Goal: Information Seeking & Learning: Learn about a topic

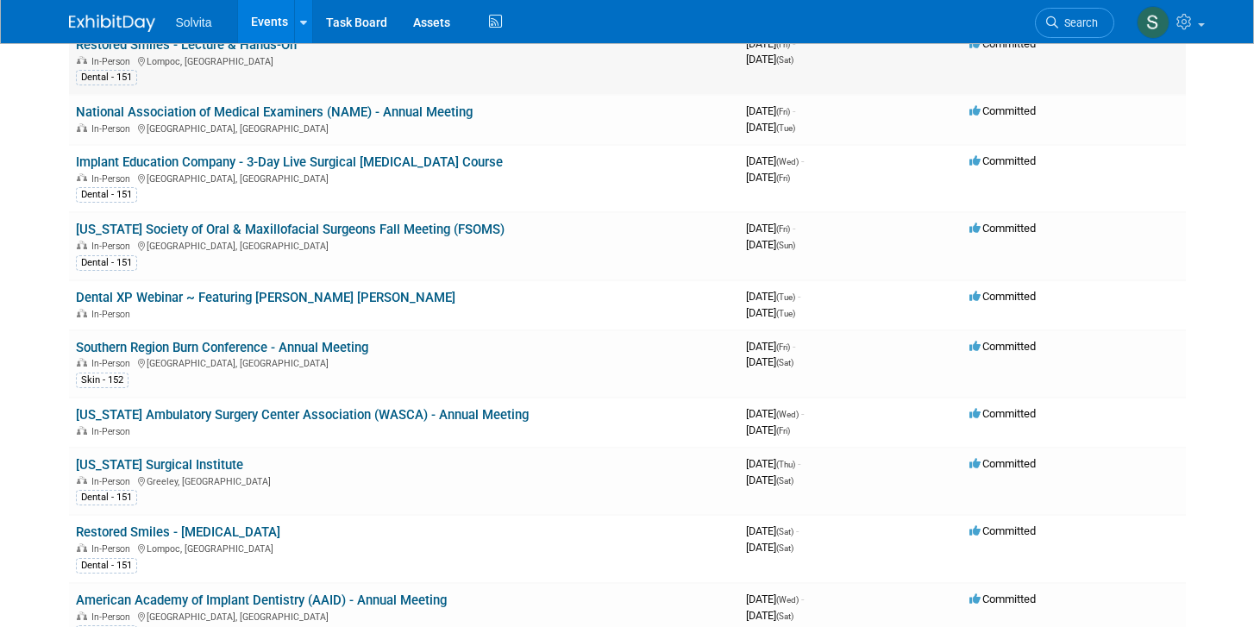
scroll to position [1011, 0]
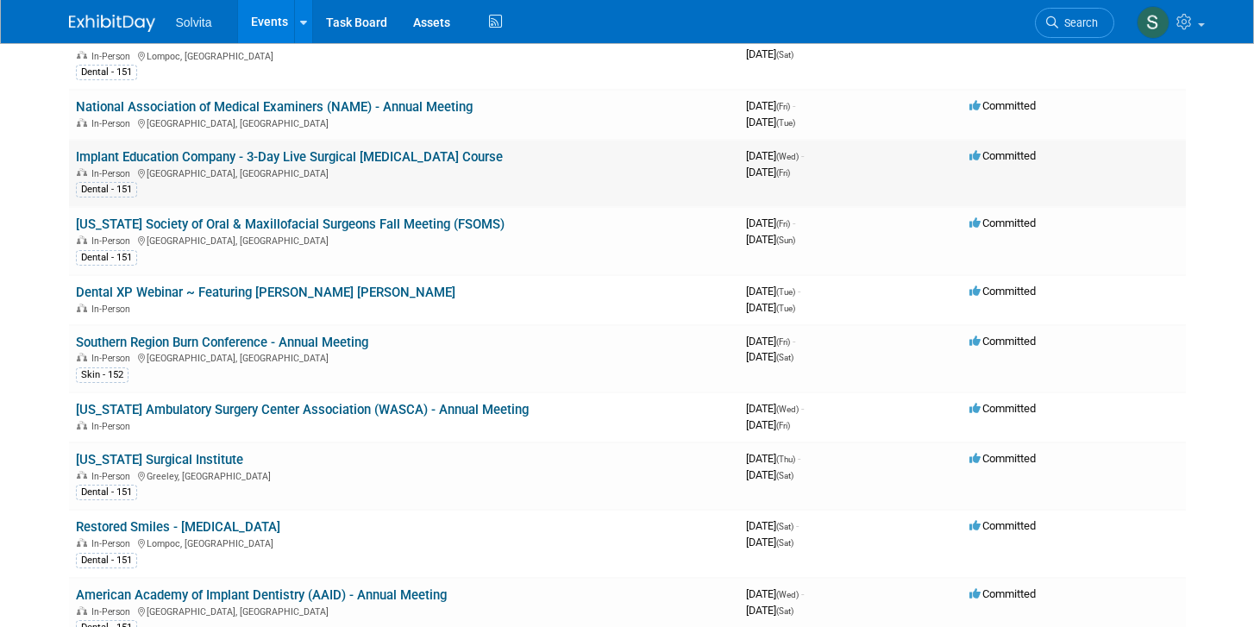
click at [381, 155] on link "Implant Education Company - 3-Day Live Surgical [MEDICAL_DATA] Course" at bounding box center [289, 157] width 427 height 16
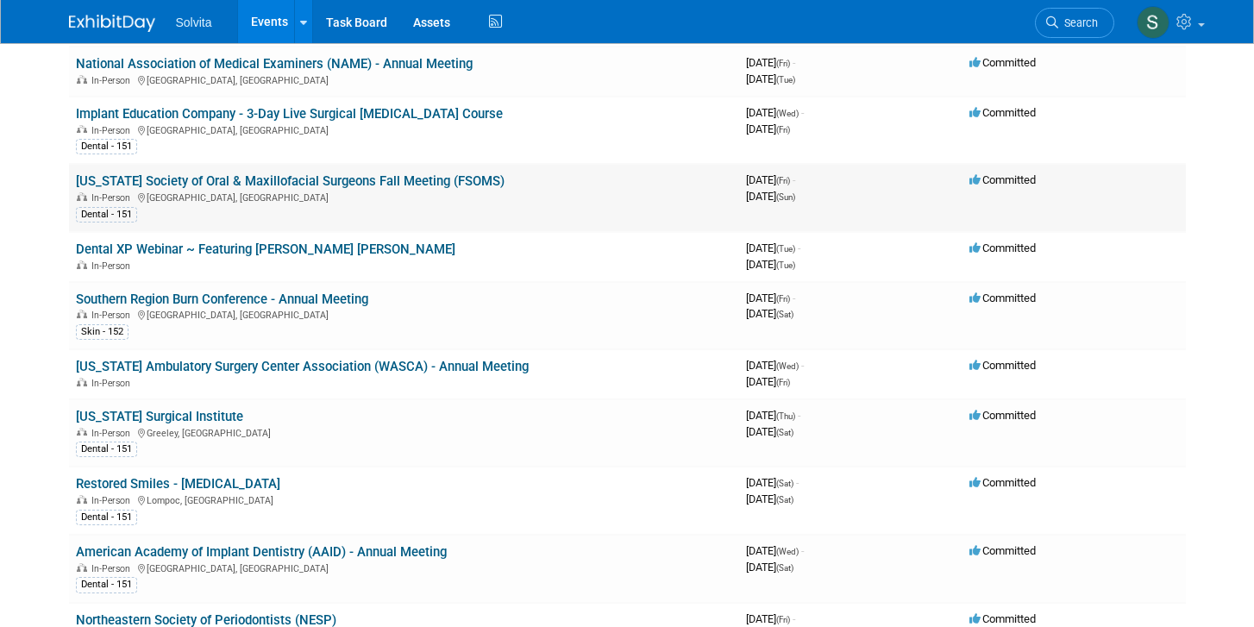
scroll to position [1048, 0]
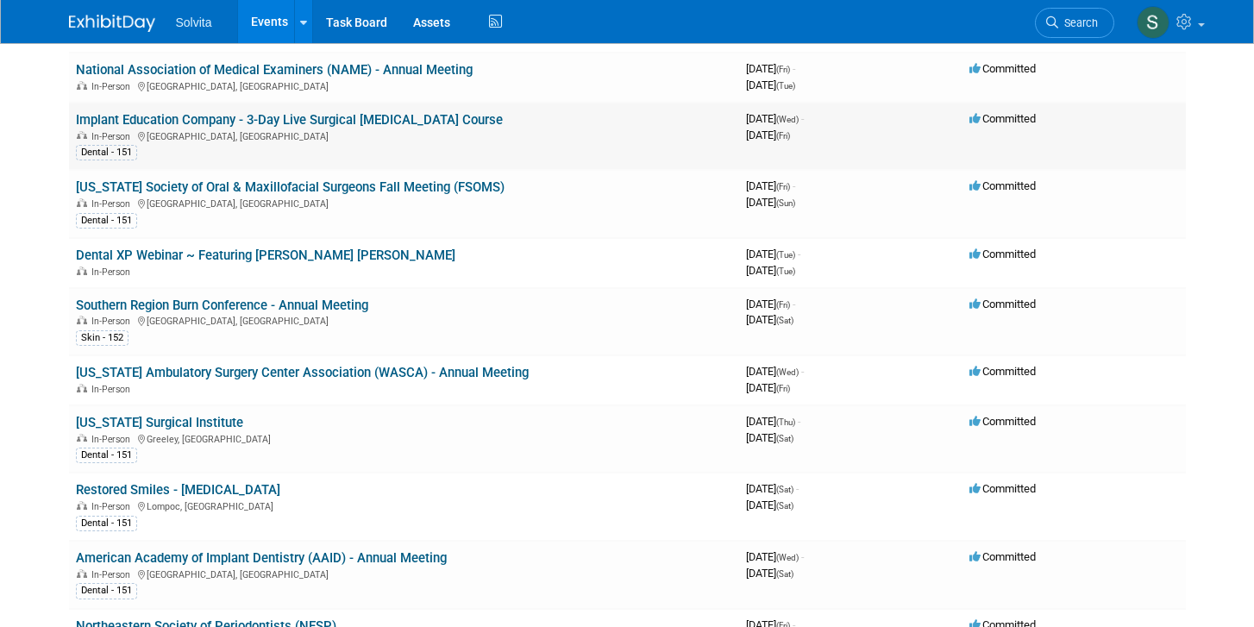
click at [304, 118] on link "Implant Education Company - 3-Day Live Surgical [MEDICAL_DATA] Course" at bounding box center [289, 120] width 427 height 16
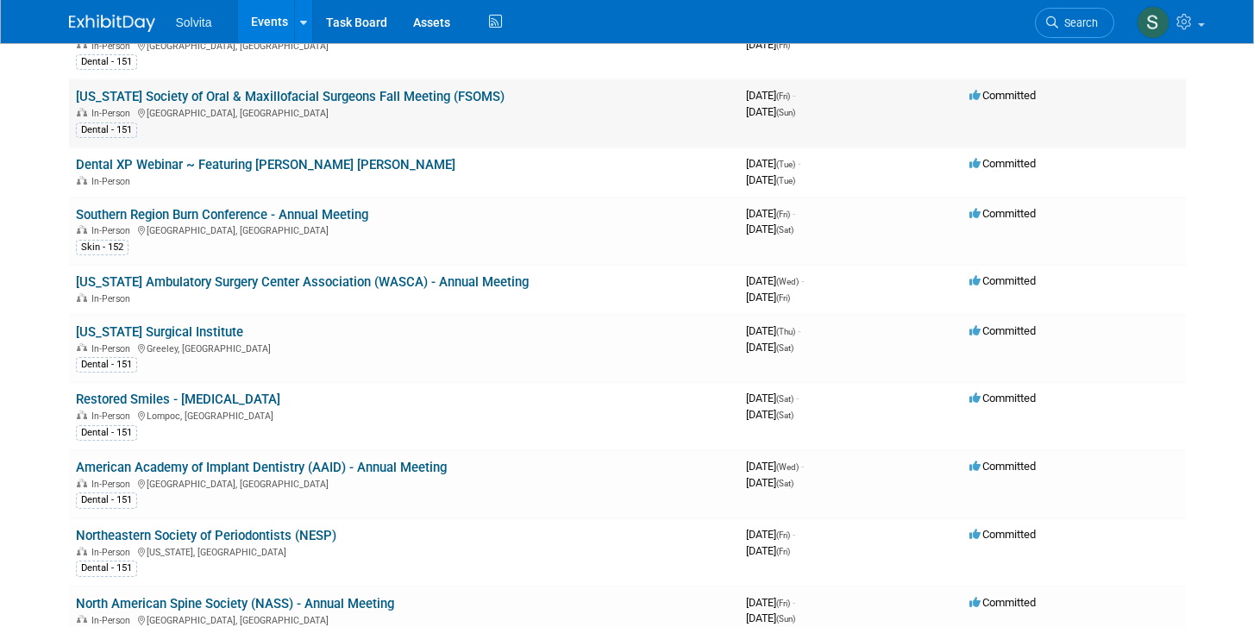
scroll to position [1135, 0]
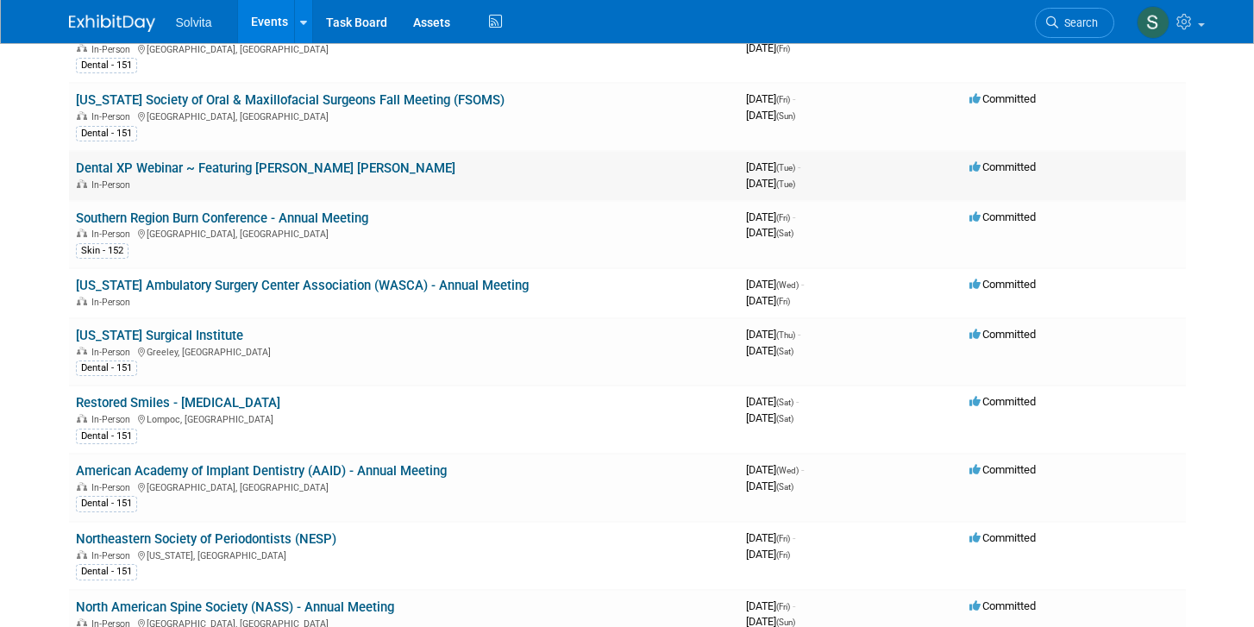
click at [245, 165] on link "Dental XP Webinar ~ Featuring [PERSON_NAME] [PERSON_NAME]" at bounding box center [265, 168] width 379 height 16
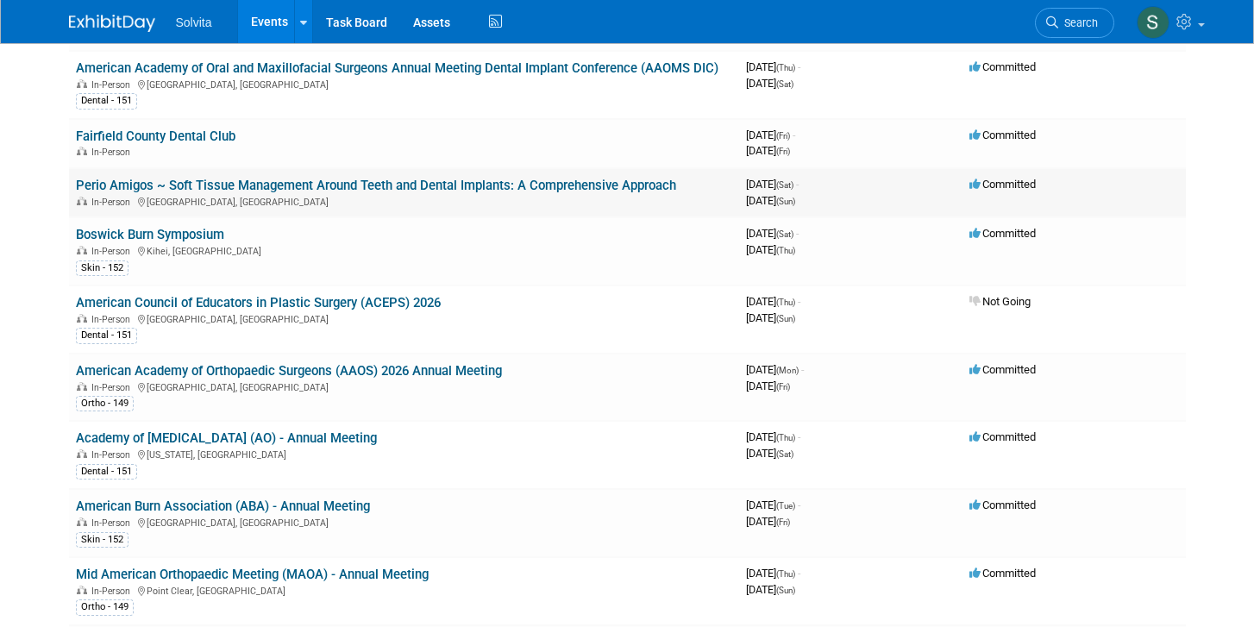
scroll to position [1882, 0]
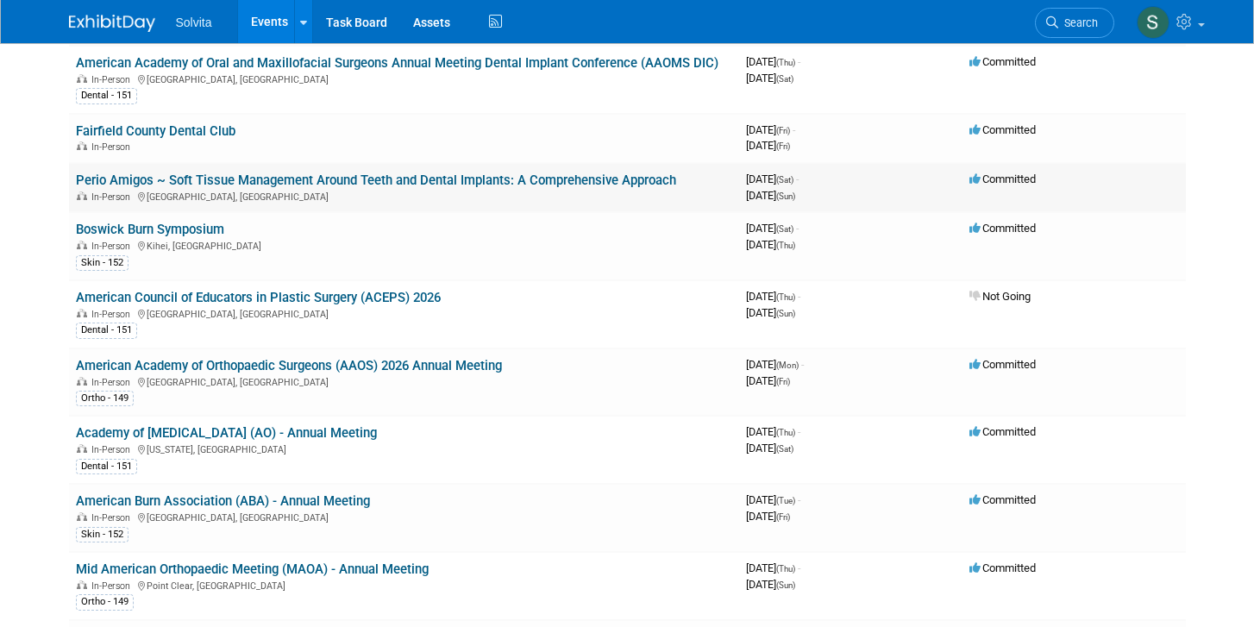
click at [344, 179] on link "Perio Amigos ~ Soft Tissue Management Around Teeth and Dental Implants: A Compr…" at bounding box center [376, 180] width 600 height 16
click at [222, 180] on link "Perio Amigos ~ Soft Tissue Management Around Teeth and Dental Implants: A Compr…" at bounding box center [376, 180] width 600 height 16
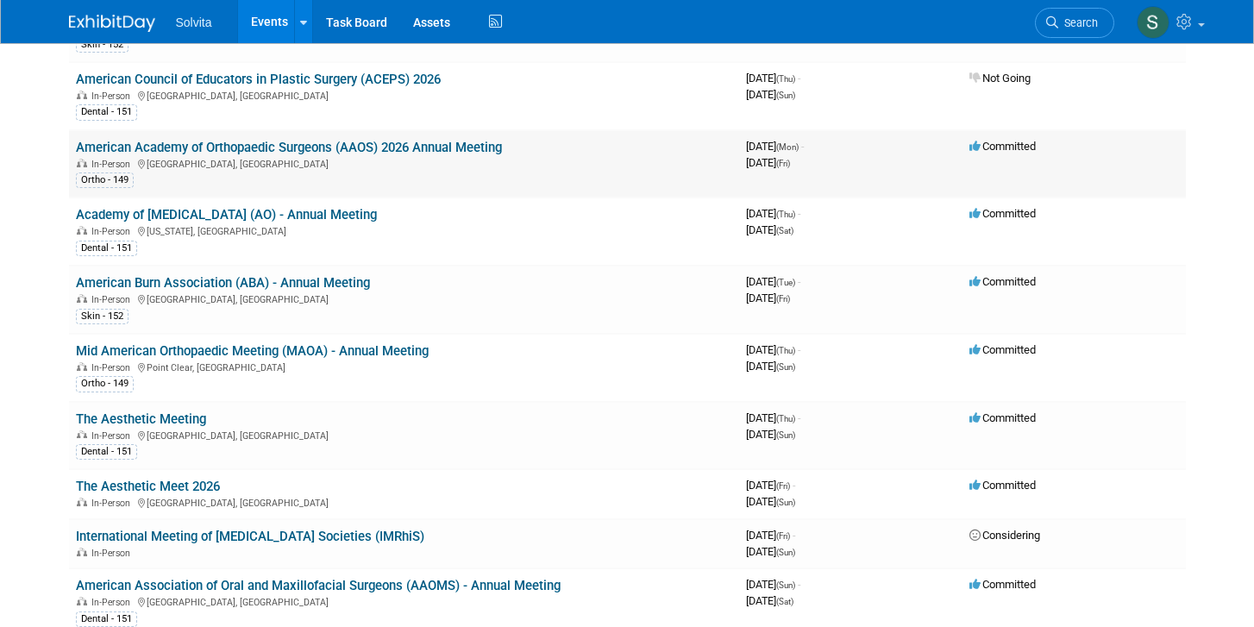
scroll to position [2105, 0]
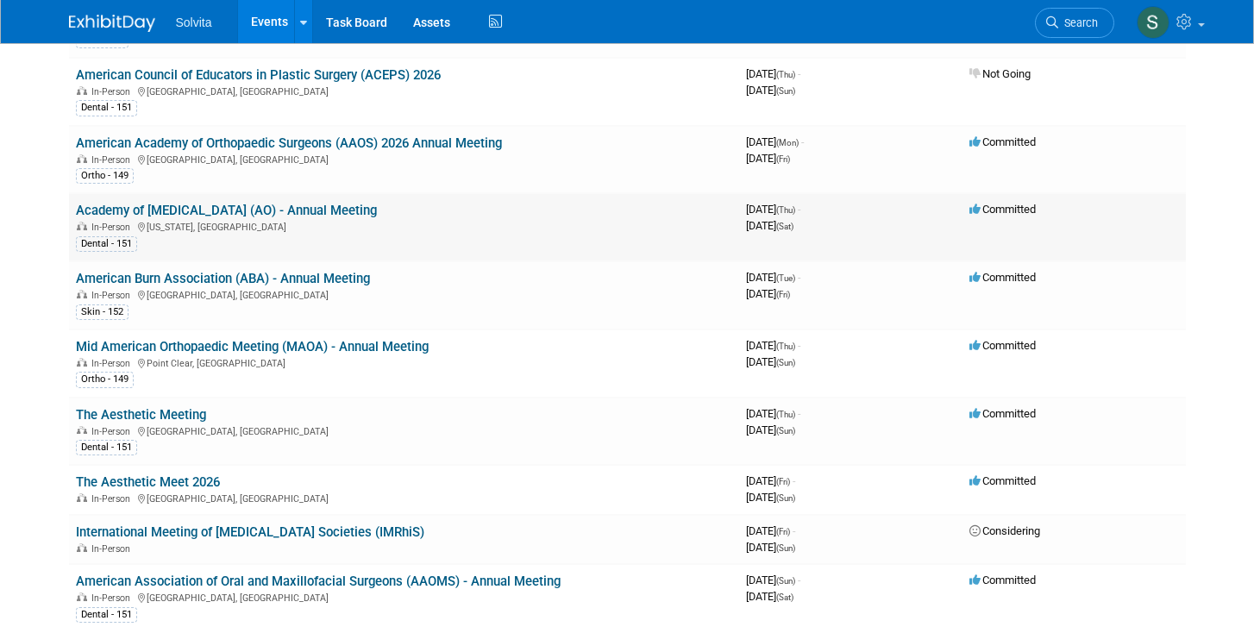
click at [226, 209] on link "Academy of [MEDICAL_DATA] (AO) - Annual Meeting" at bounding box center [226, 211] width 301 height 16
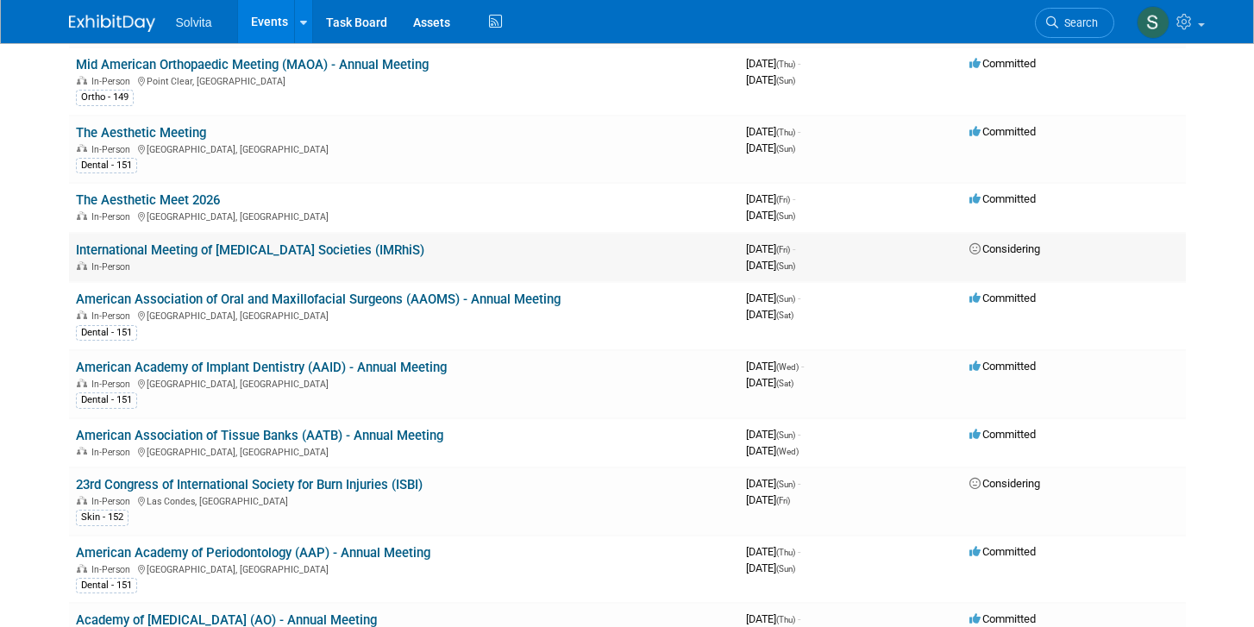
scroll to position [2393, 0]
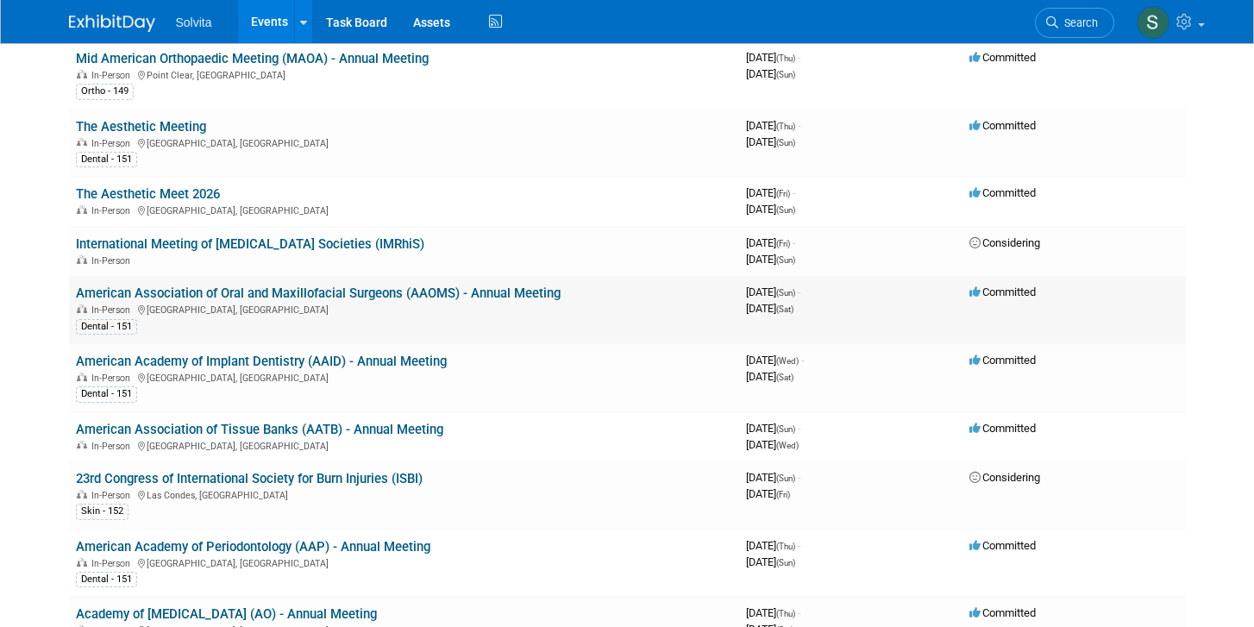
click at [254, 295] on link "American Association of Oral and Maxillofacial Surgeons (AAOMS) - Annual Meeting" at bounding box center [318, 293] width 485 height 16
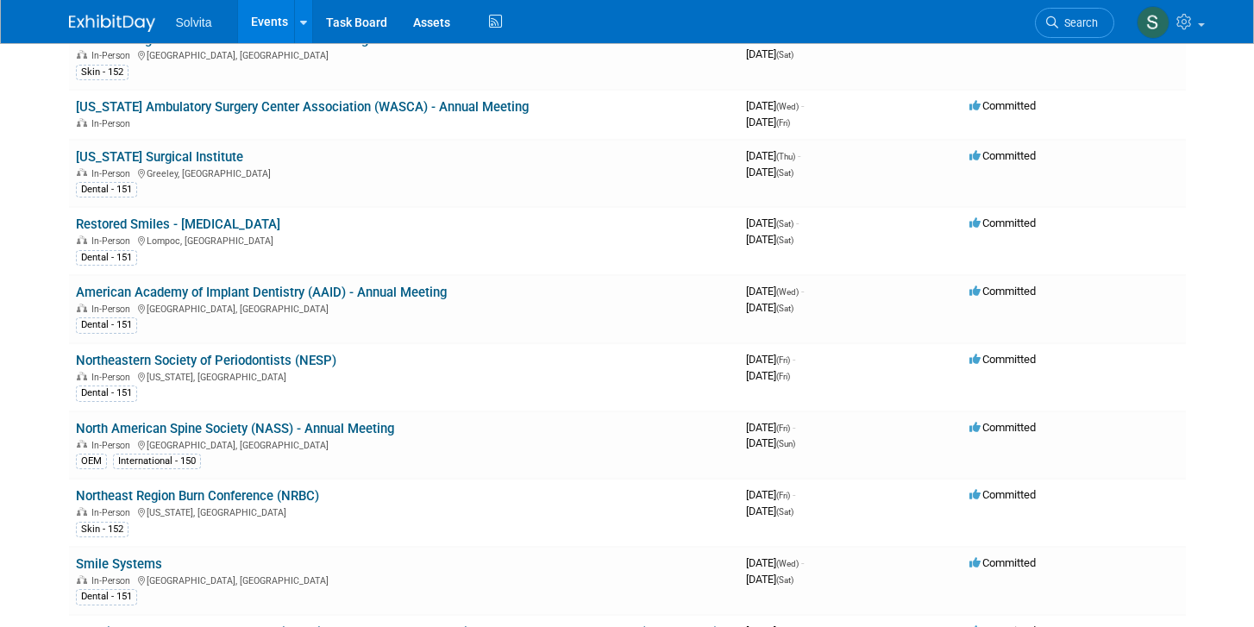
scroll to position [1312, 0]
click at [308, 290] on link "American Academy of Implant Dentistry (AAID) - Annual Meeting" at bounding box center [261, 293] width 371 height 16
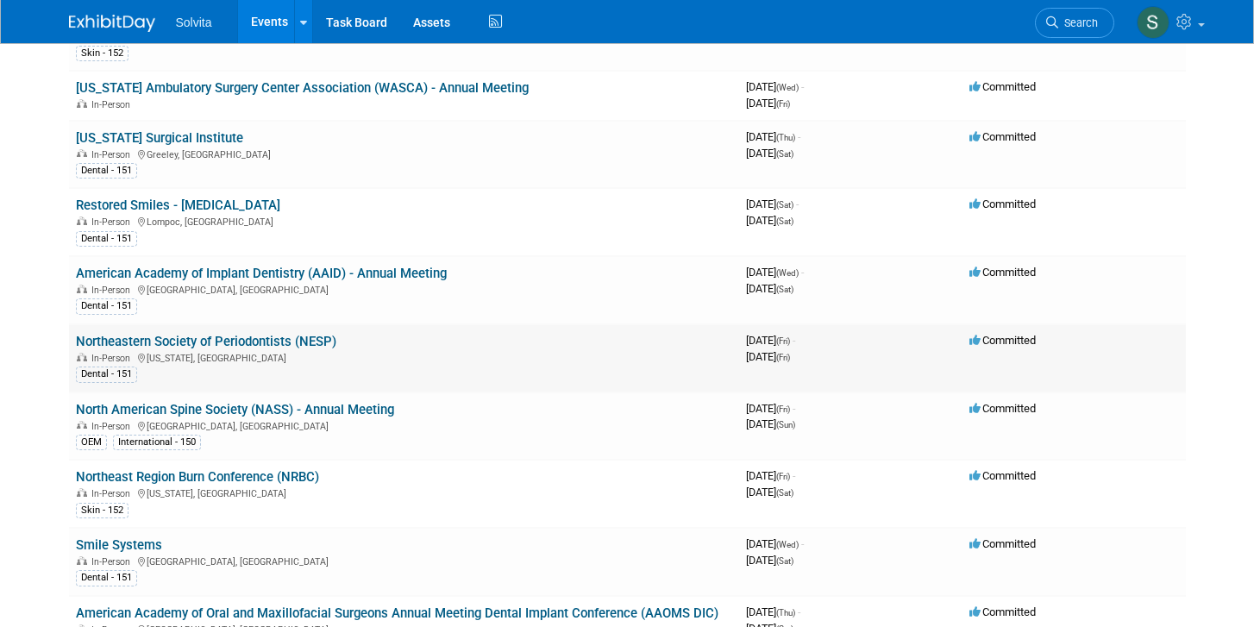
scroll to position [1324, 0]
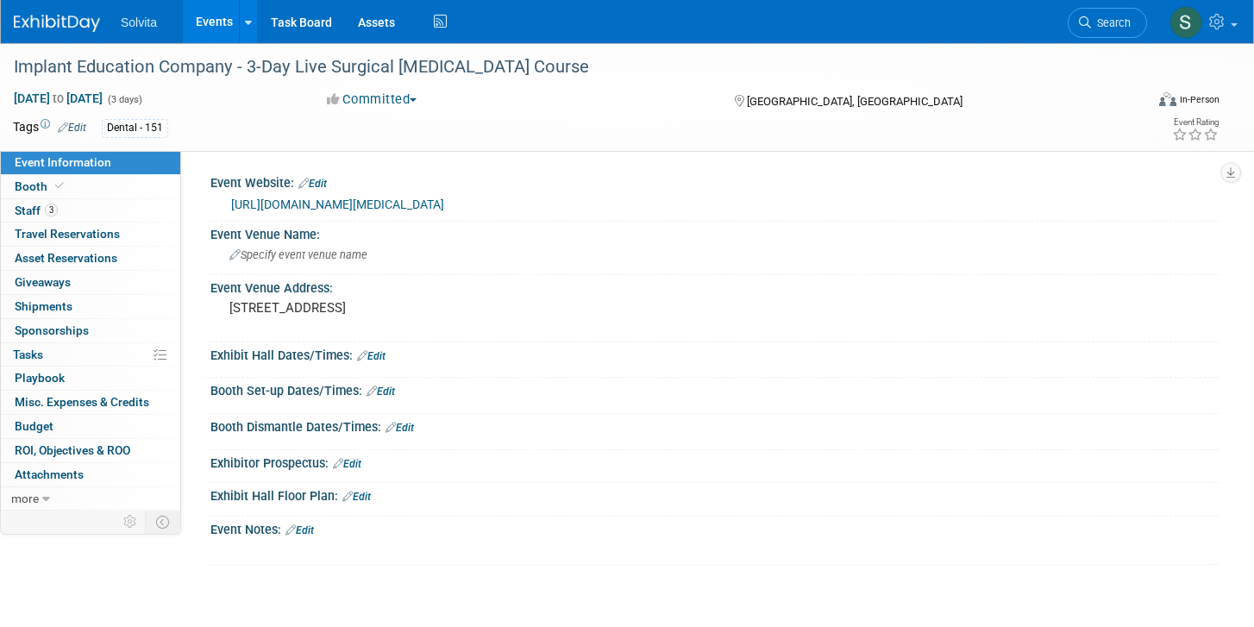
click at [363, 205] on link "https://www.implantedco.com/3-day-live-surgical-sinus-lift-course/" at bounding box center [337, 204] width 213 height 14
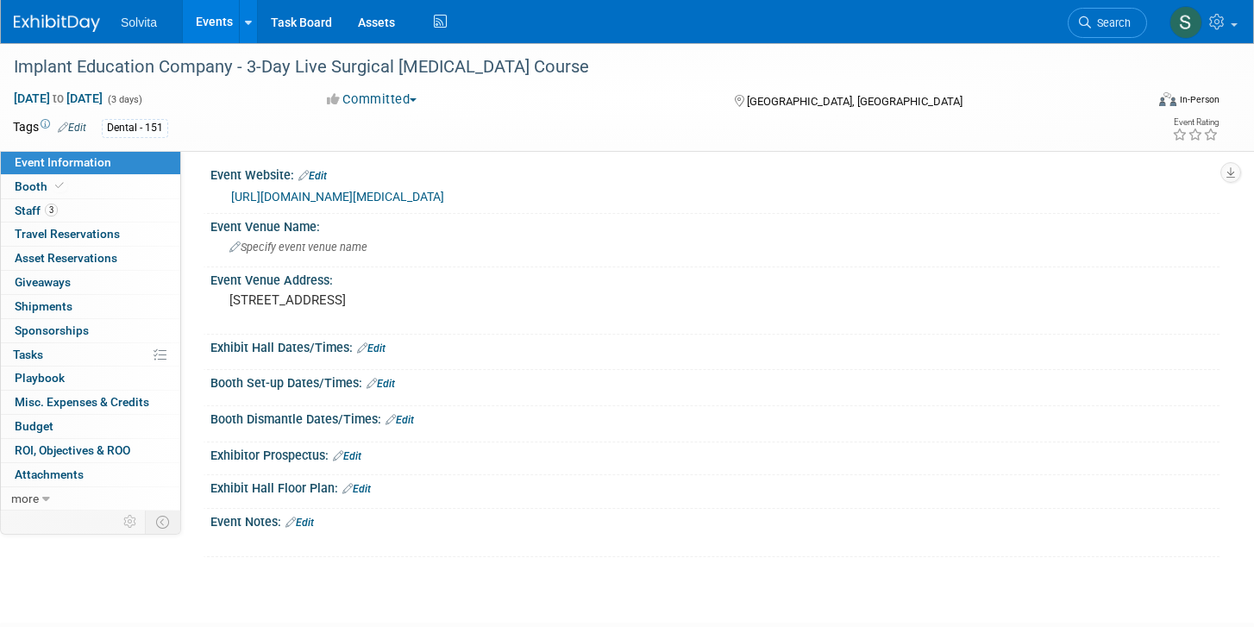
scroll to position [9, 0]
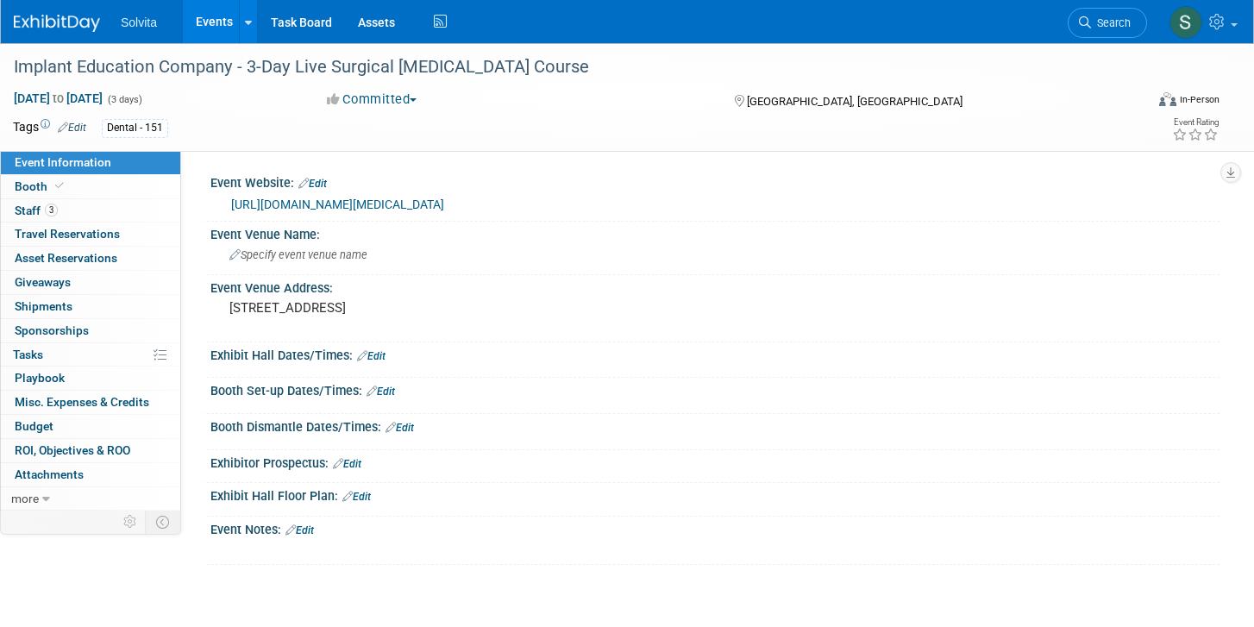
drag, startPoint x: 229, startPoint y: 201, endPoint x: 612, endPoint y: 210, distance: 383.0
click at [612, 210] on div "https://www.implantedco.com/3-day-live-surgical-sinus-lift-course/" at bounding box center [714, 203] width 983 height 24
copy link "https://www.implantedco.com/3-day-live-surgical-sinus-lift-course/"
click at [23, 206] on span "Staff 3" at bounding box center [36, 211] width 43 height 14
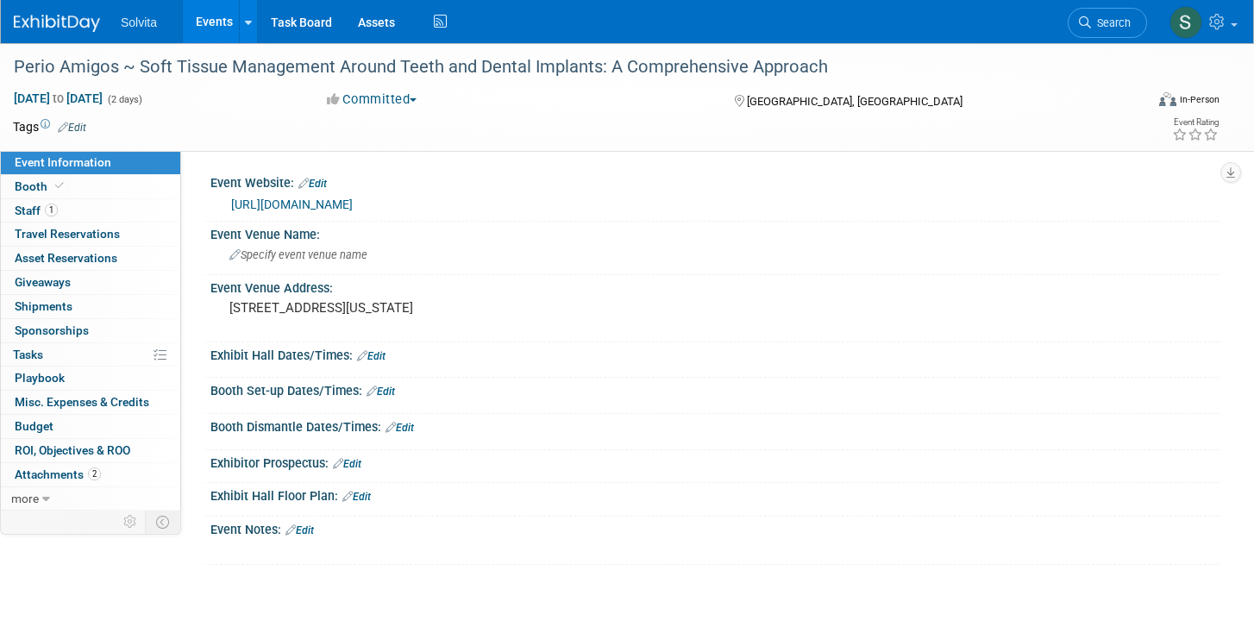
drag, startPoint x: 229, startPoint y: 204, endPoint x: 383, endPoint y: 211, distance: 153.7
click at [384, 210] on div "https://perioamigos.com/" at bounding box center [714, 203] width 983 height 24
copy link "https://perioamigos.com/"
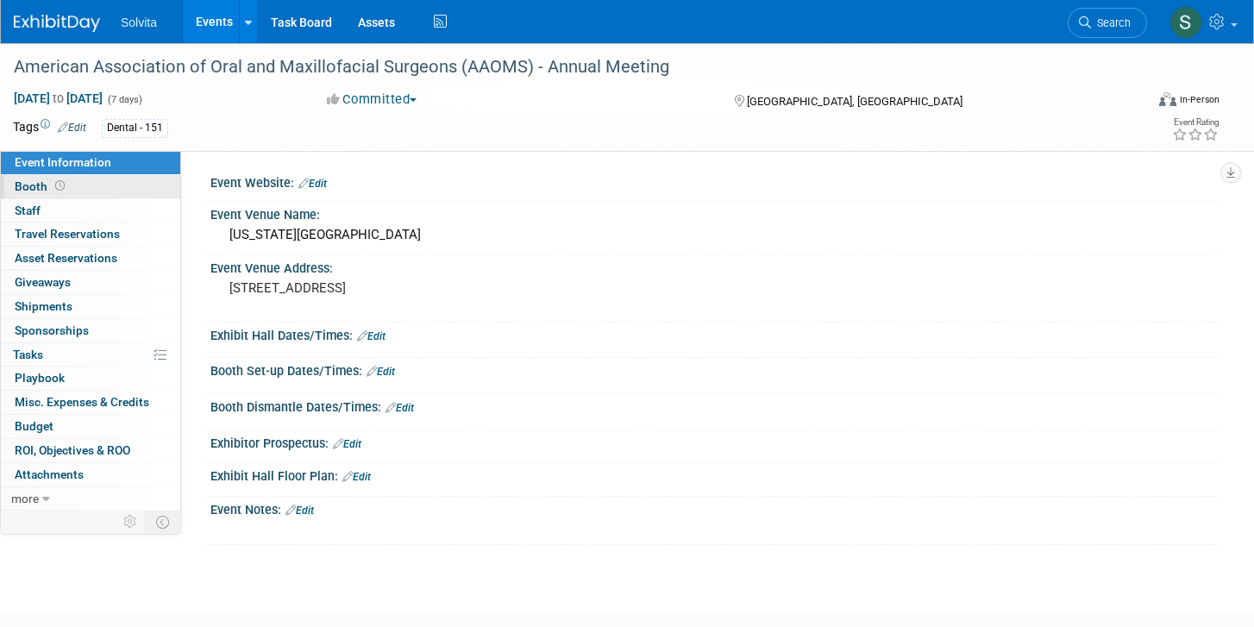
click at [31, 182] on span "Booth" at bounding box center [41, 186] width 53 height 14
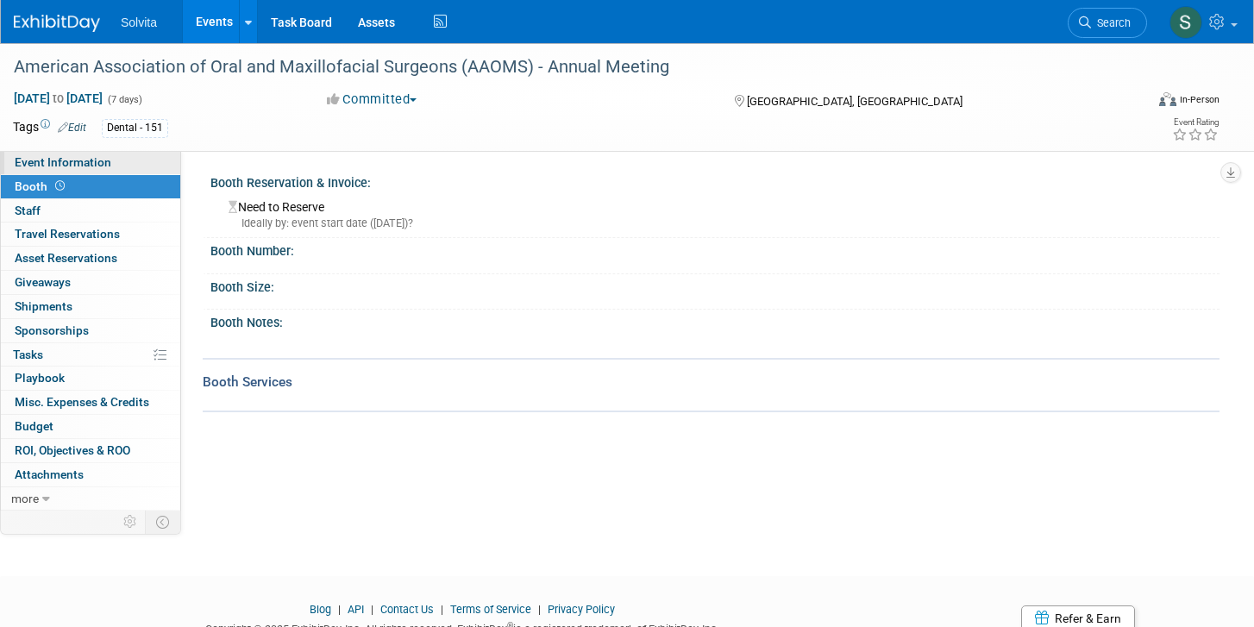
click at [35, 158] on span "Event Information" at bounding box center [63, 162] width 97 height 14
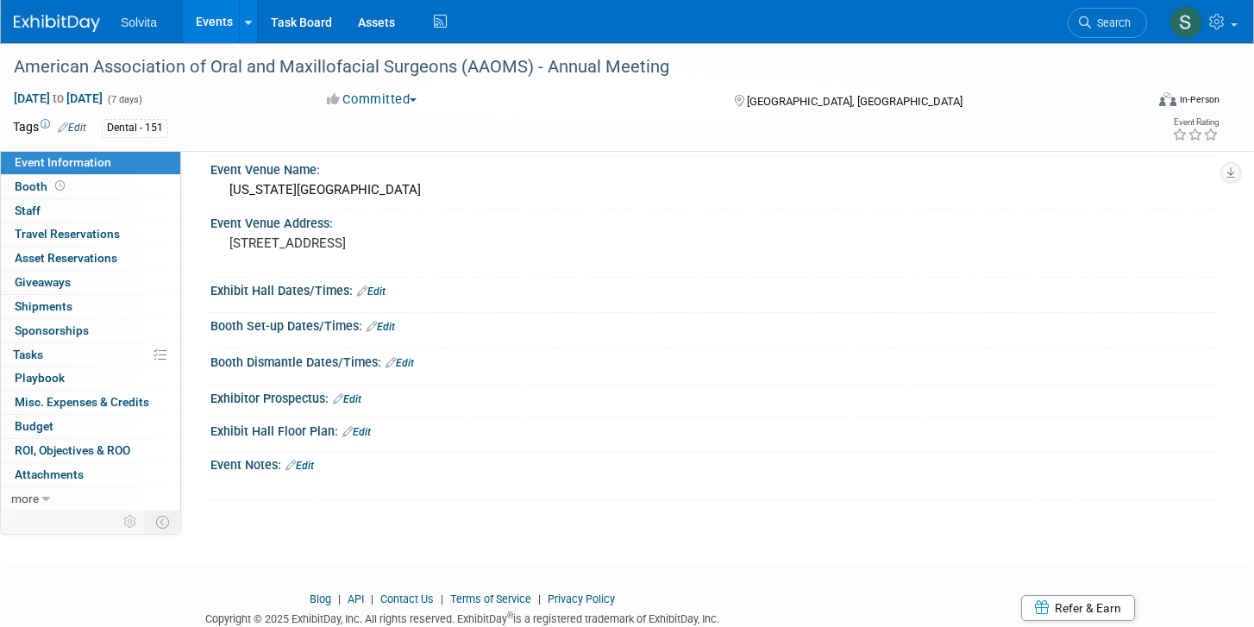
scroll to position [42, 0]
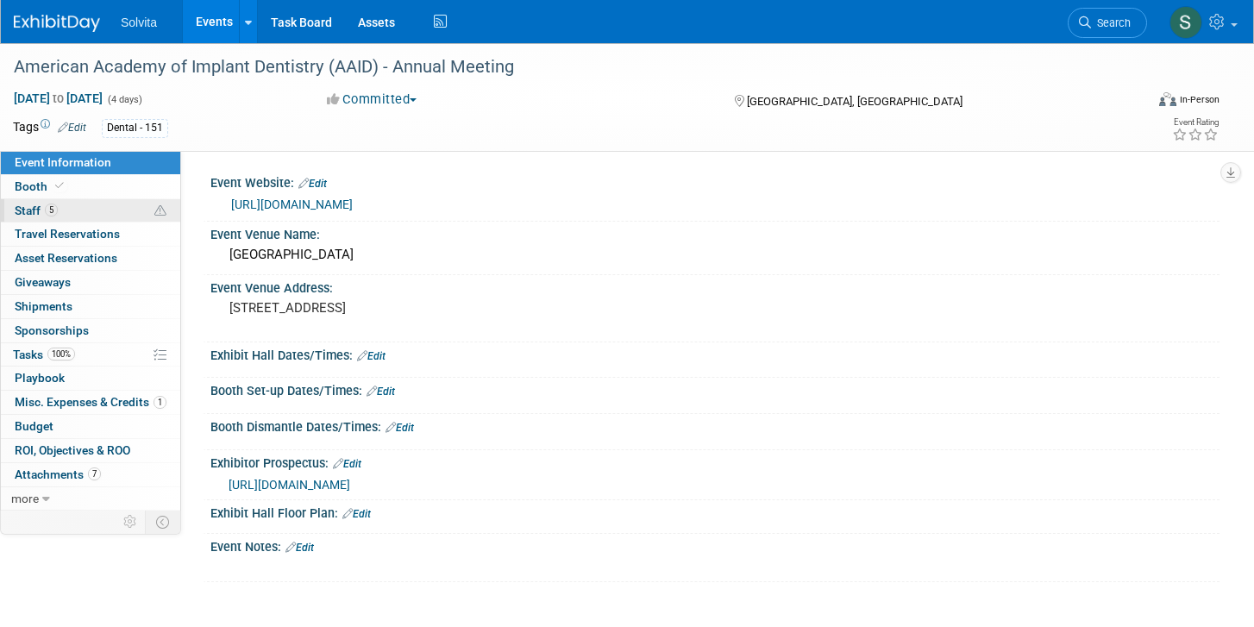
click at [25, 209] on span "Staff 5" at bounding box center [36, 211] width 43 height 14
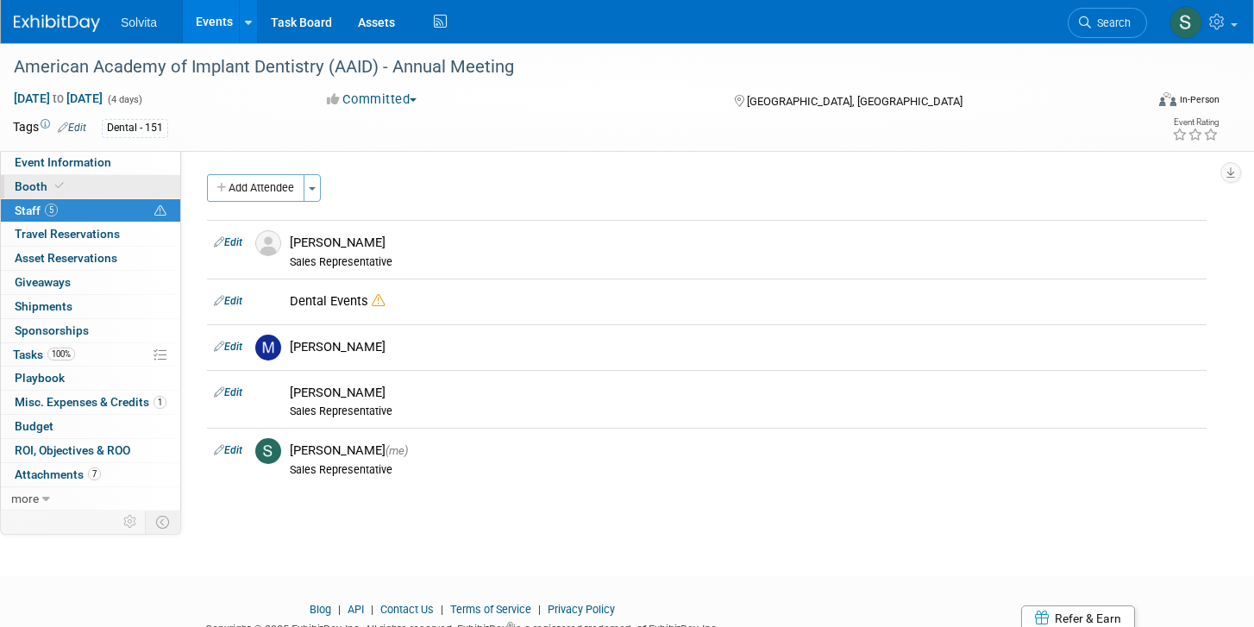
click at [28, 187] on span "Booth" at bounding box center [41, 186] width 53 height 14
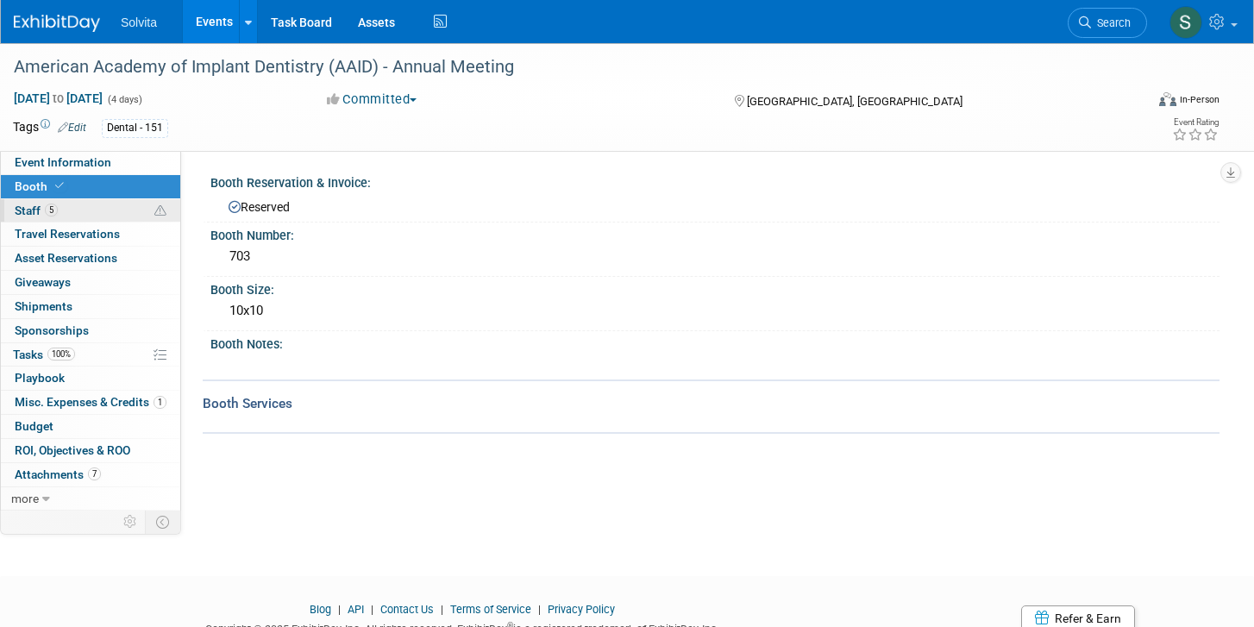
click at [28, 208] on span "Staff 5" at bounding box center [36, 211] width 43 height 14
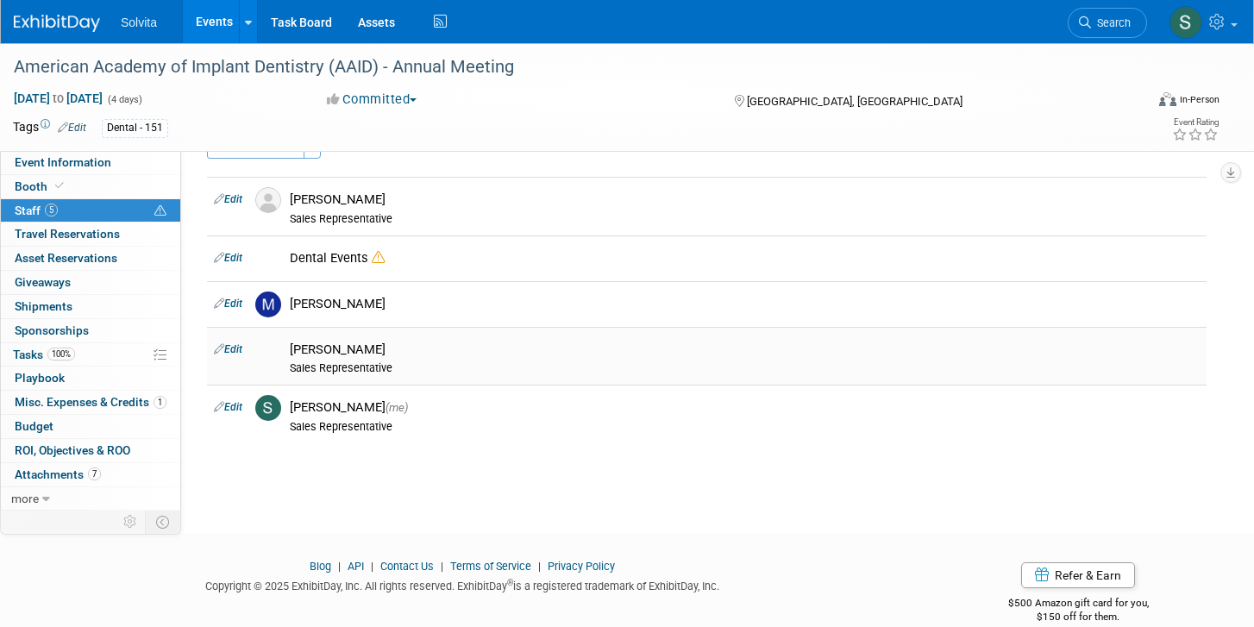
scroll to position [56, 0]
